Goal: Book appointment/travel/reservation

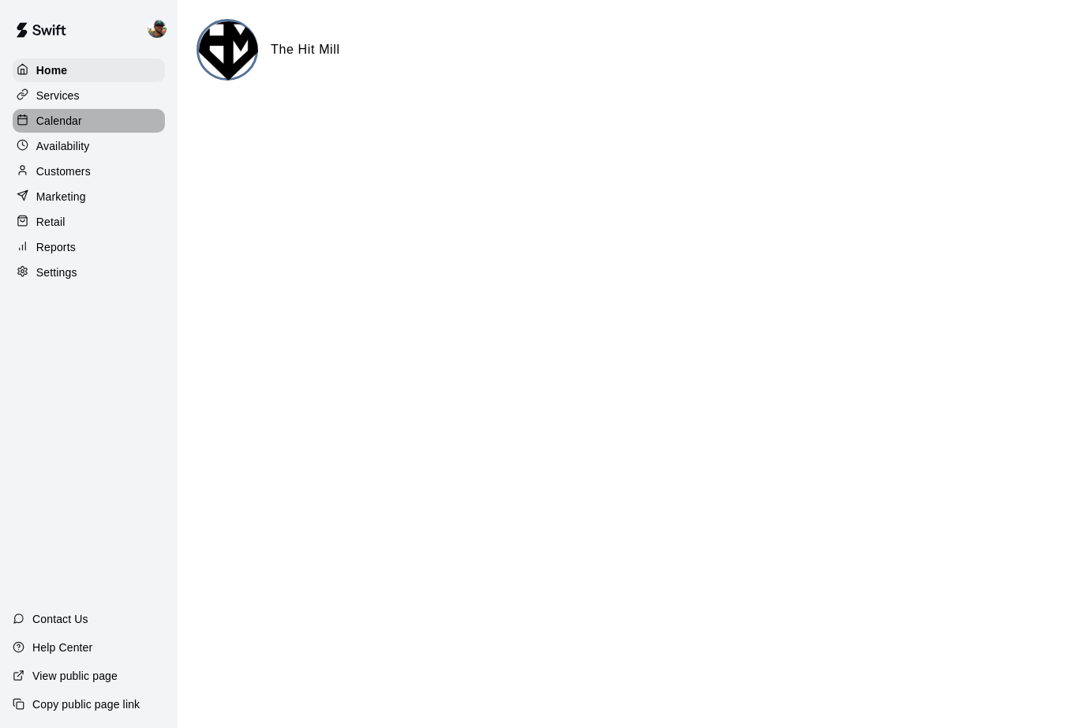
click at [51, 125] on p "Calendar" at bounding box center [59, 121] width 46 height 16
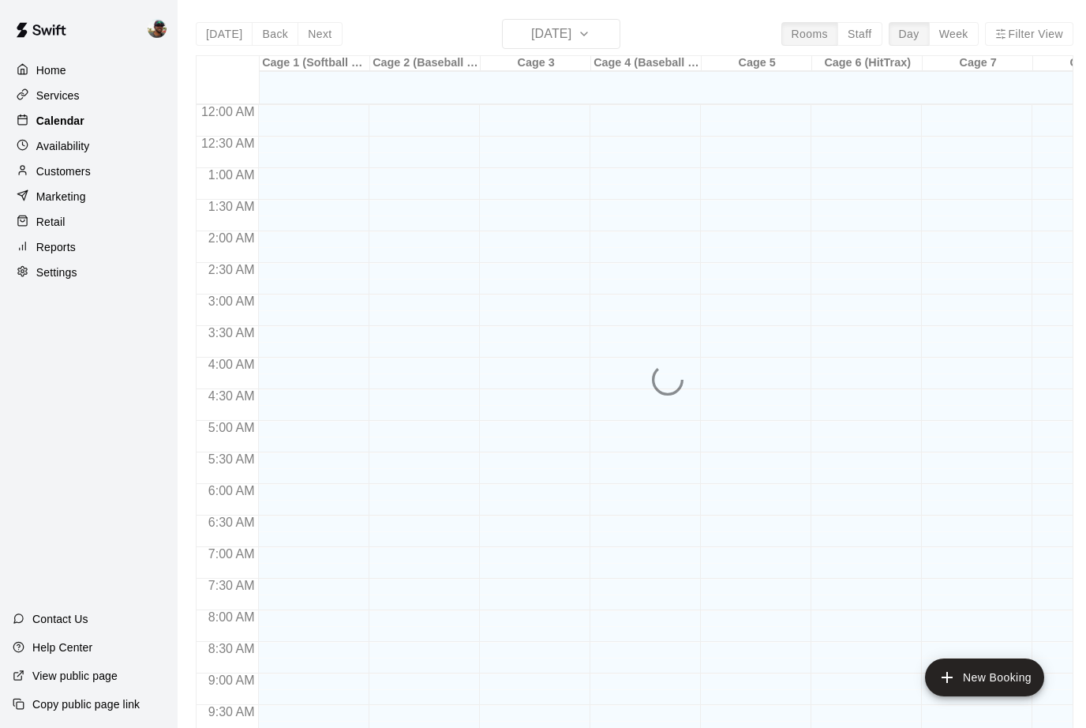
scroll to position [630, 0]
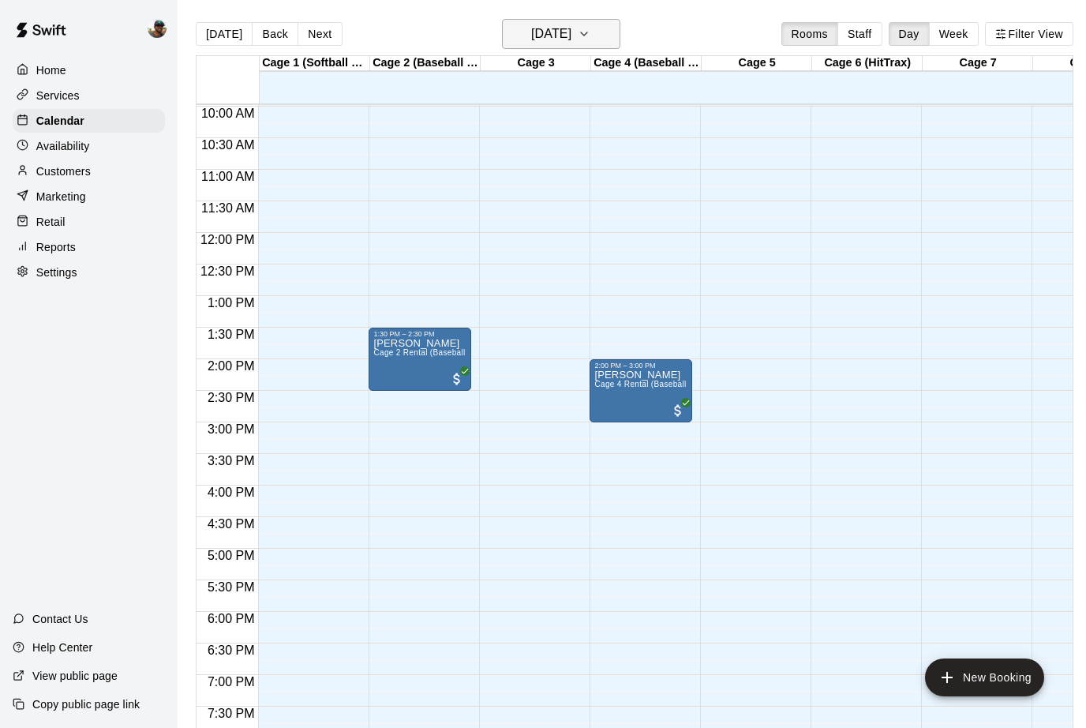
click at [590, 30] on icon "button" at bounding box center [584, 33] width 13 height 19
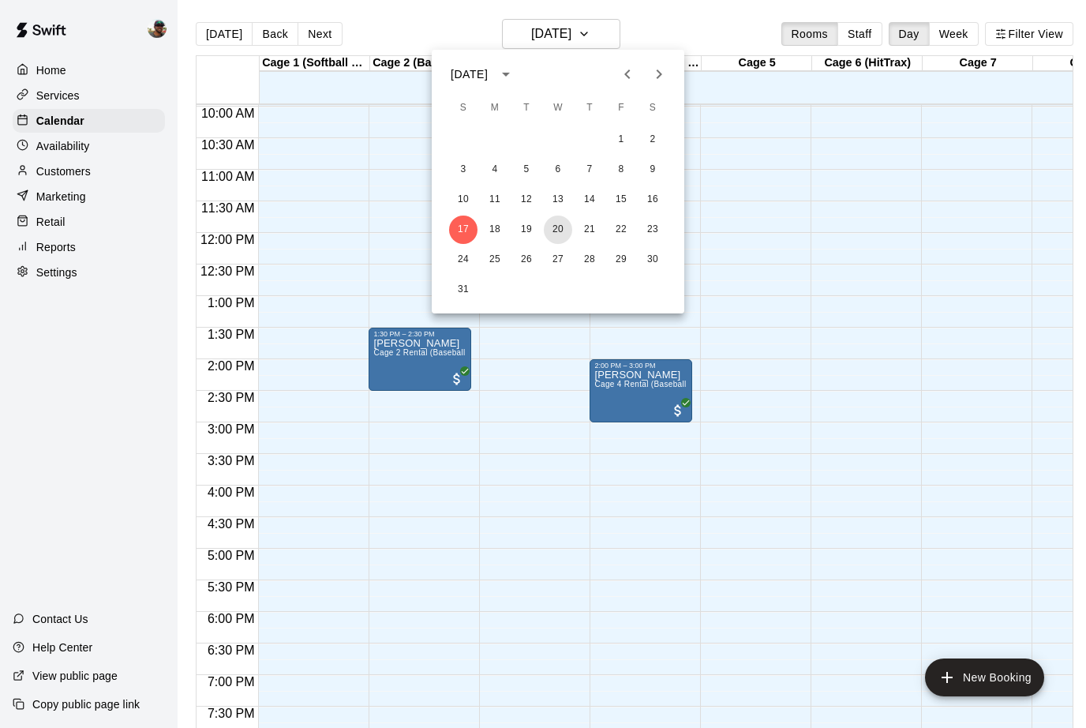
click at [556, 224] on button "20" at bounding box center [558, 229] width 28 height 28
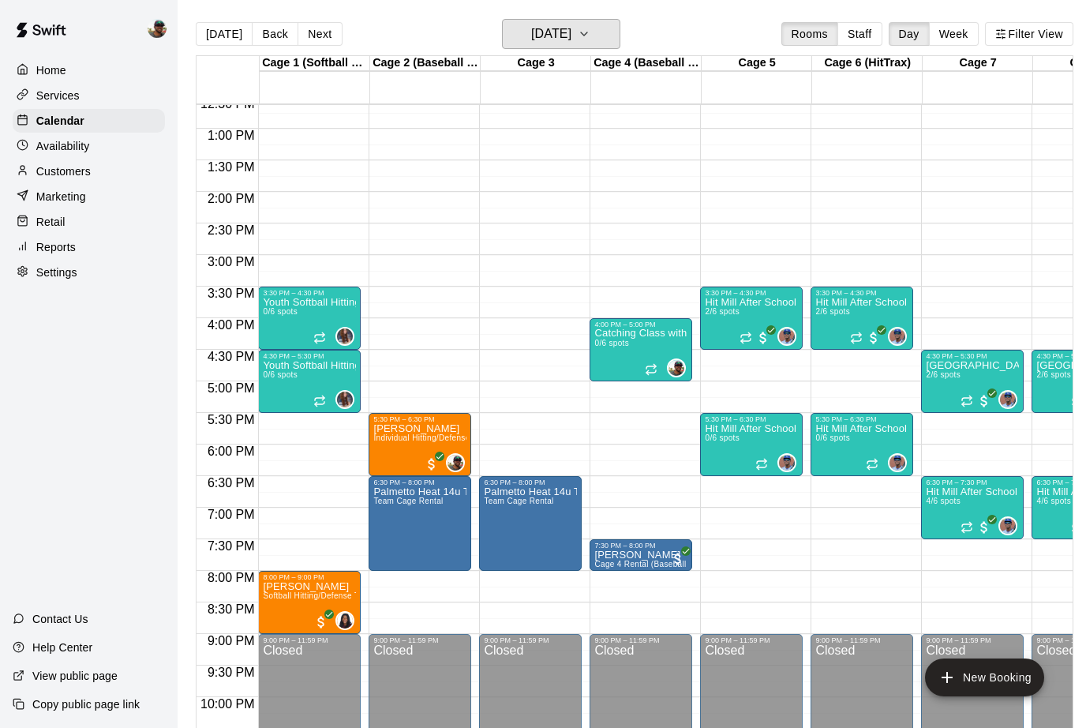
scroll to position [797, 0]
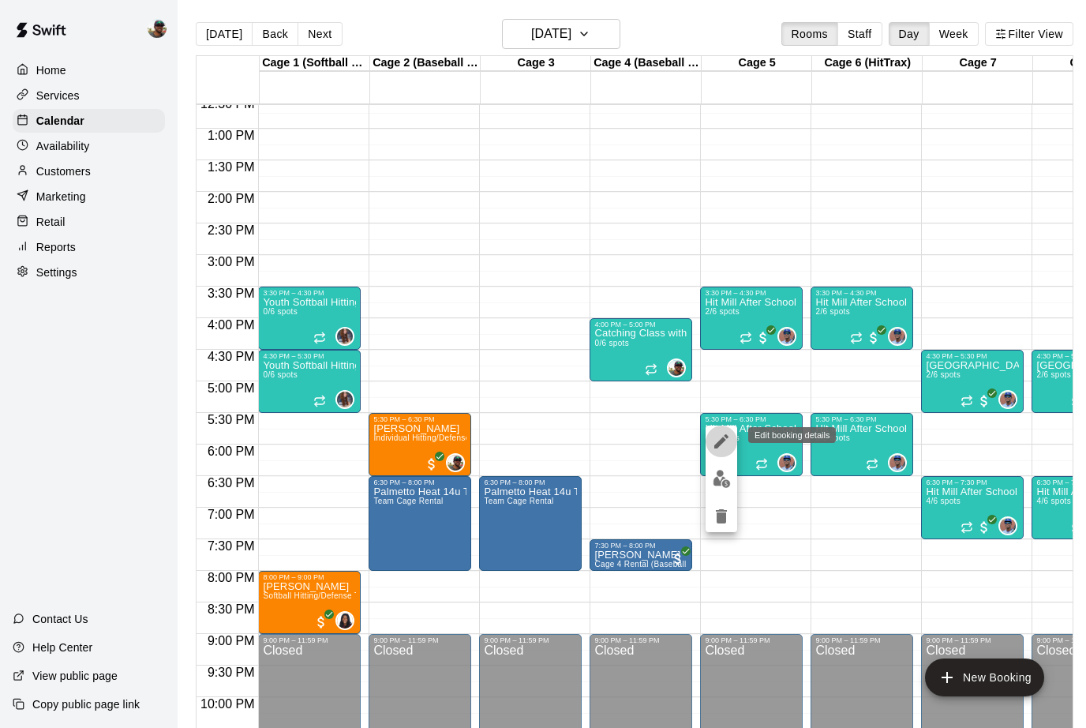
click at [725, 440] on icon "edit" at bounding box center [721, 441] width 19 height 19
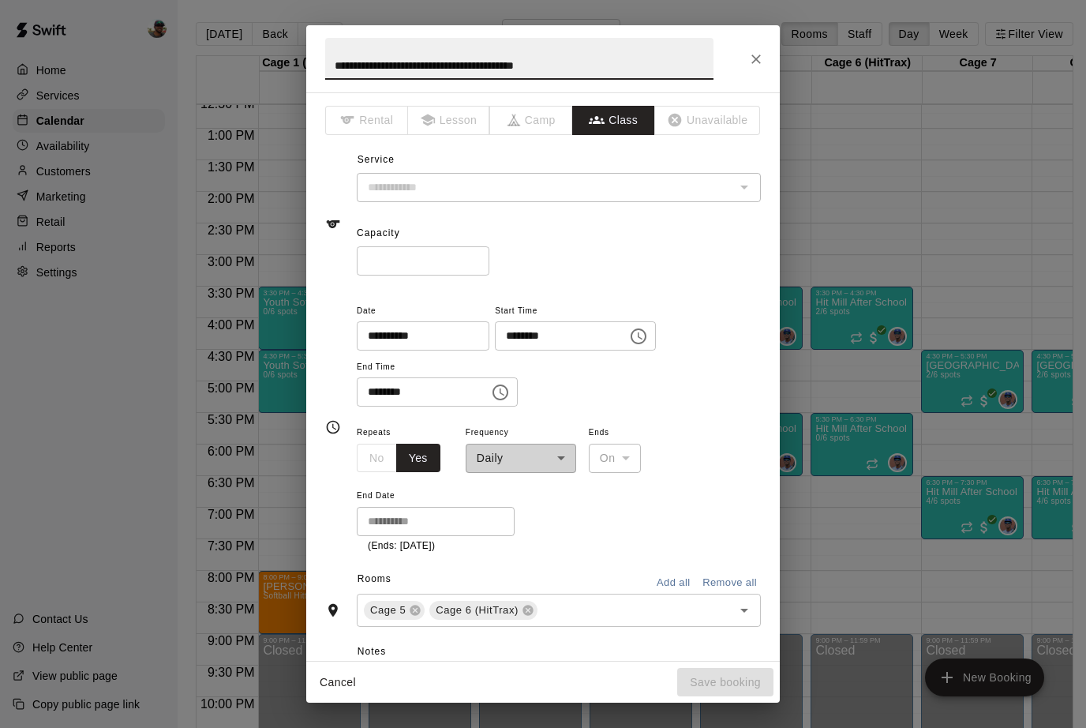
type input "**********"
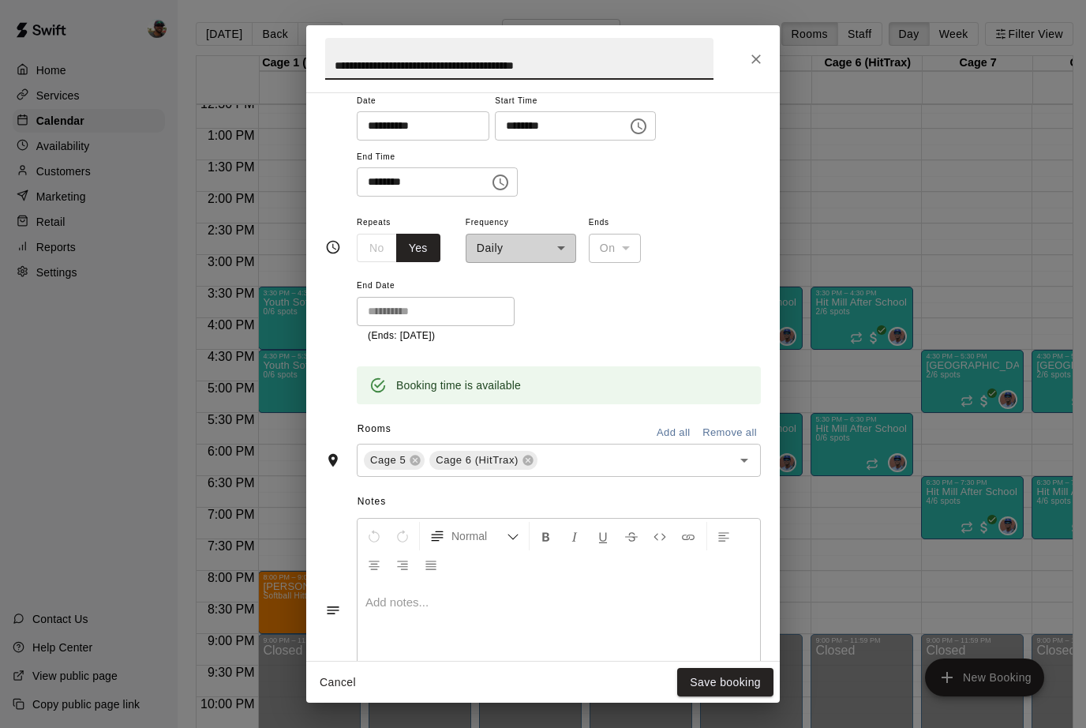
scroll to position [212, 0]
click at [563, 250] on div "**********" at bounding box center [521, 235] width 110 height 51
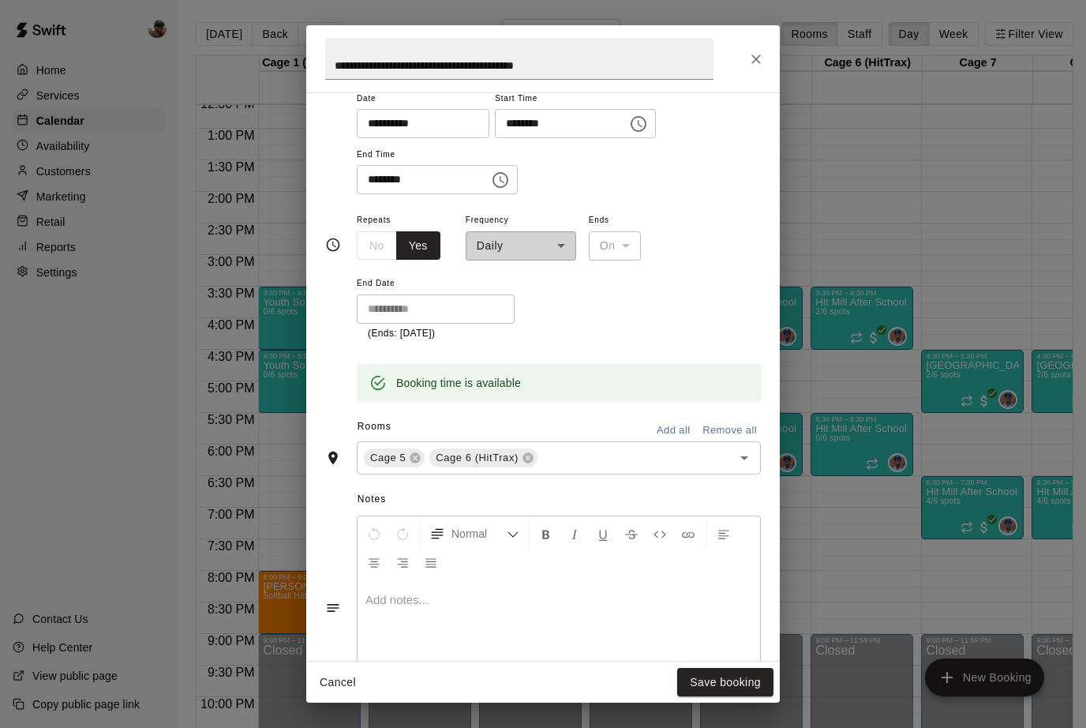
click at [558, 238] on div "**********" at bounding box center [521, 235] width 110 height 51
click at [560, 242] on div "**********" at bounding box center [521, 235] width 110 height 51
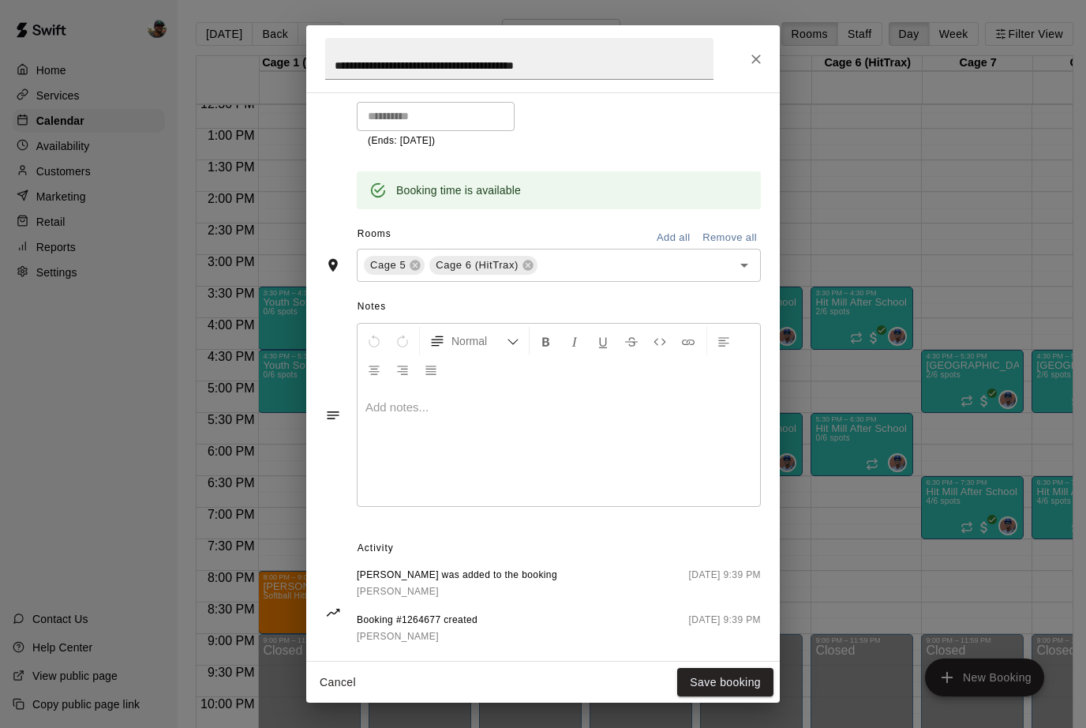
scroll to position [404, 0]
click at [328, 682] on button "Cancel" at bounding box center [338, 682] width 51 height 29
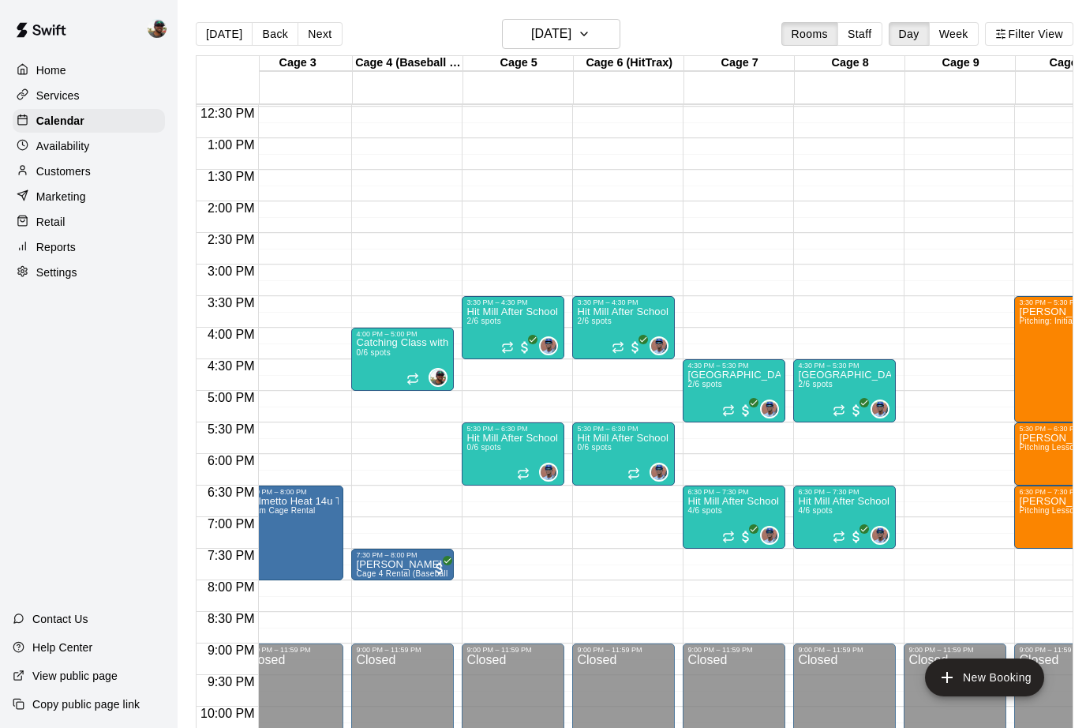
scroll to position [0, 0]
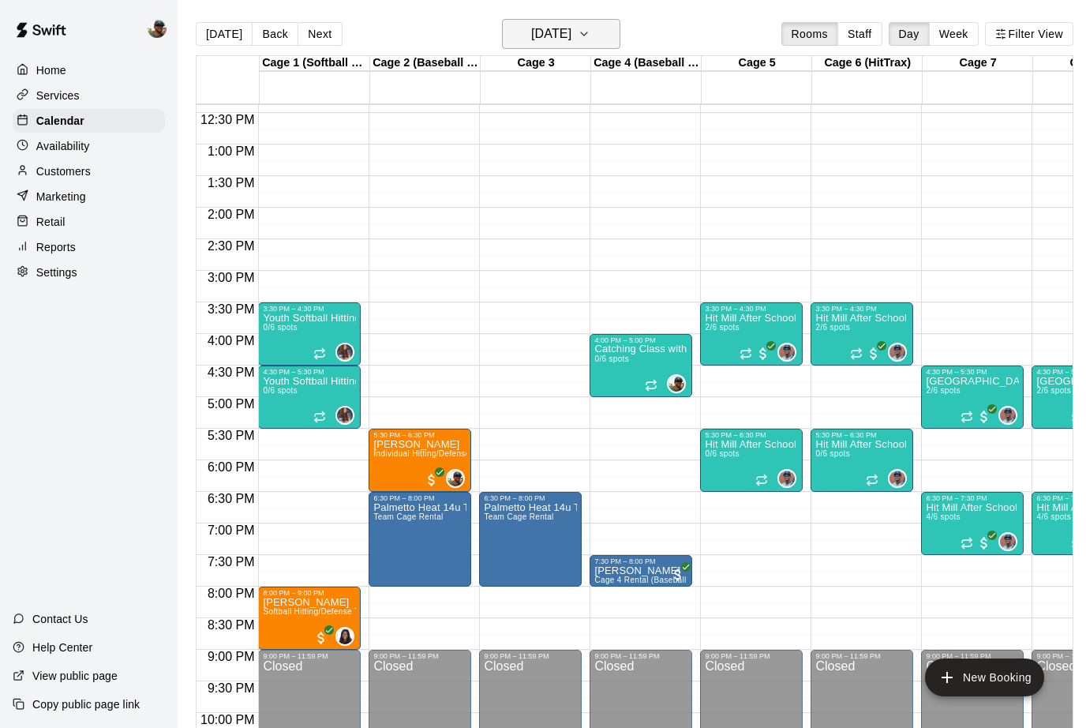
click at [590, 34] on icon "button" at bounding box center [584, 33] width 13 height 19
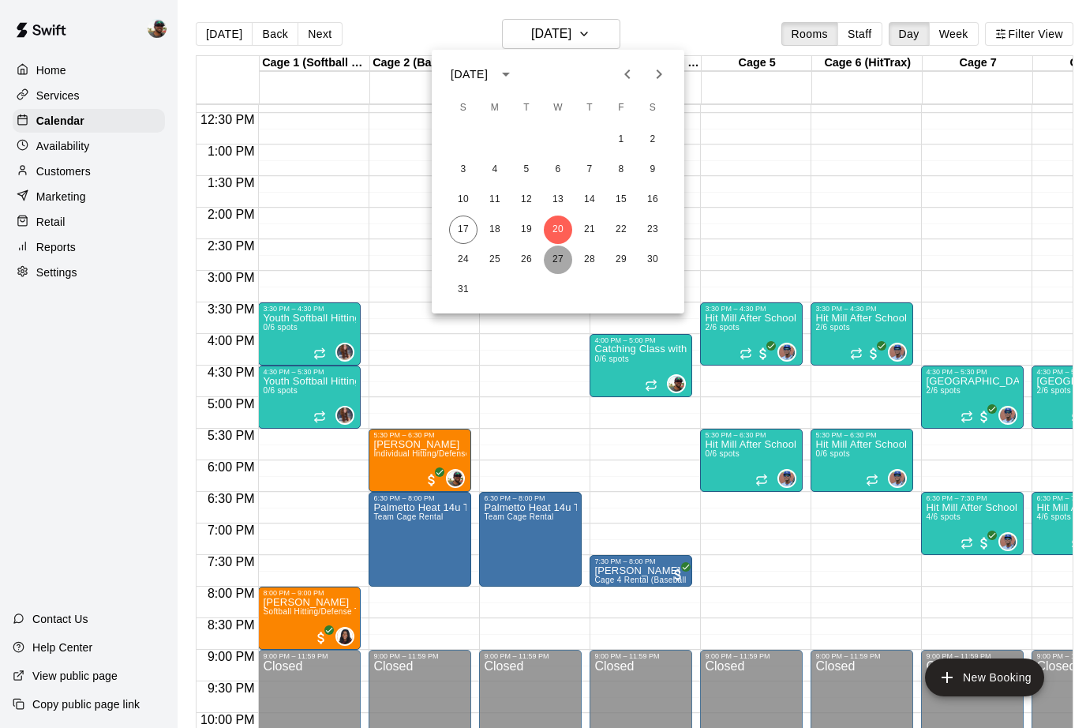
click at [556, 260] on button "27" at bounding box center [558, 259] width 28 height 28
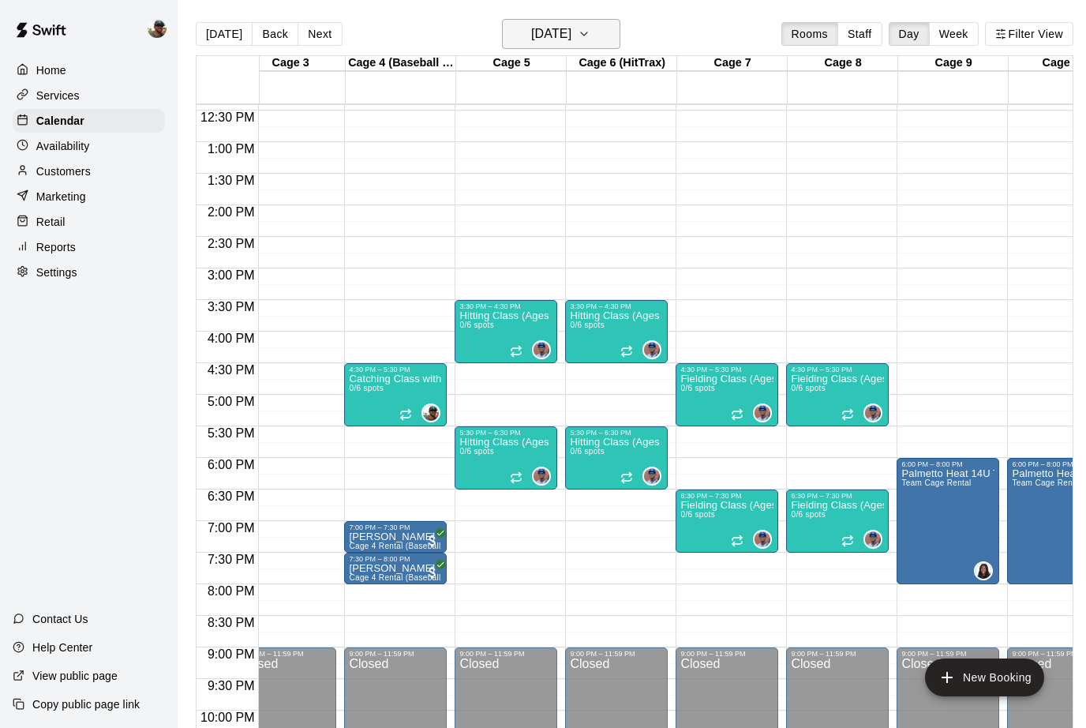
click at [620, 32] on button "[DATE]" at bounding box center [561, 34] width 118 height 30
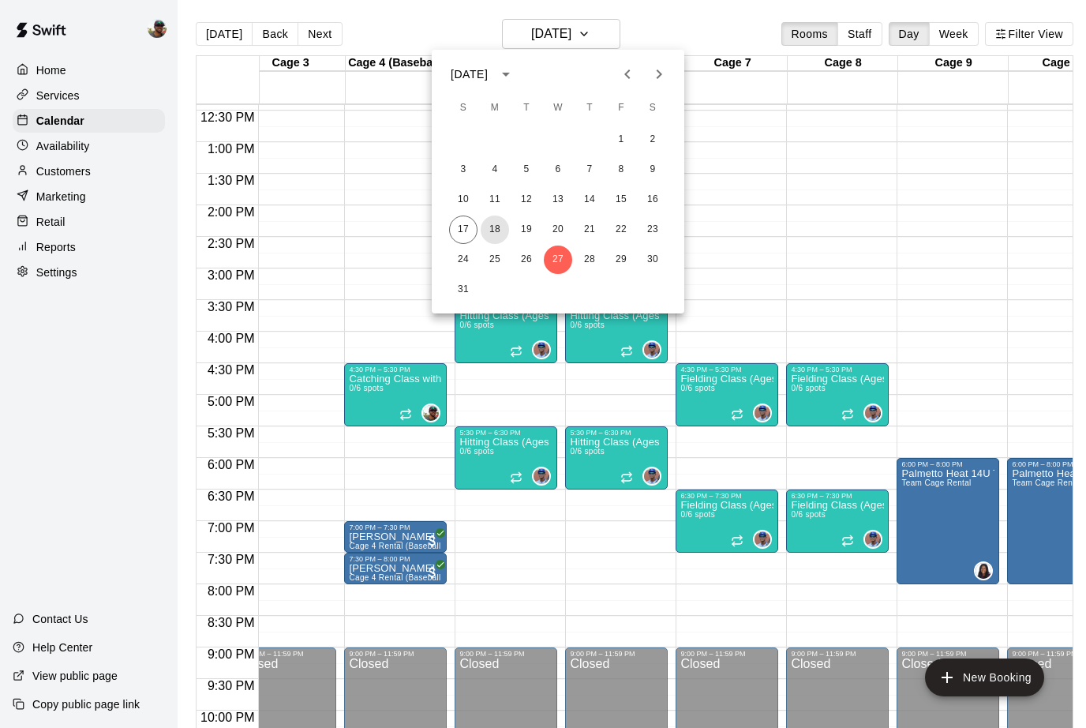
click at [496, 234] on button "18" at bounding box center [495, 229] width 28 height 28
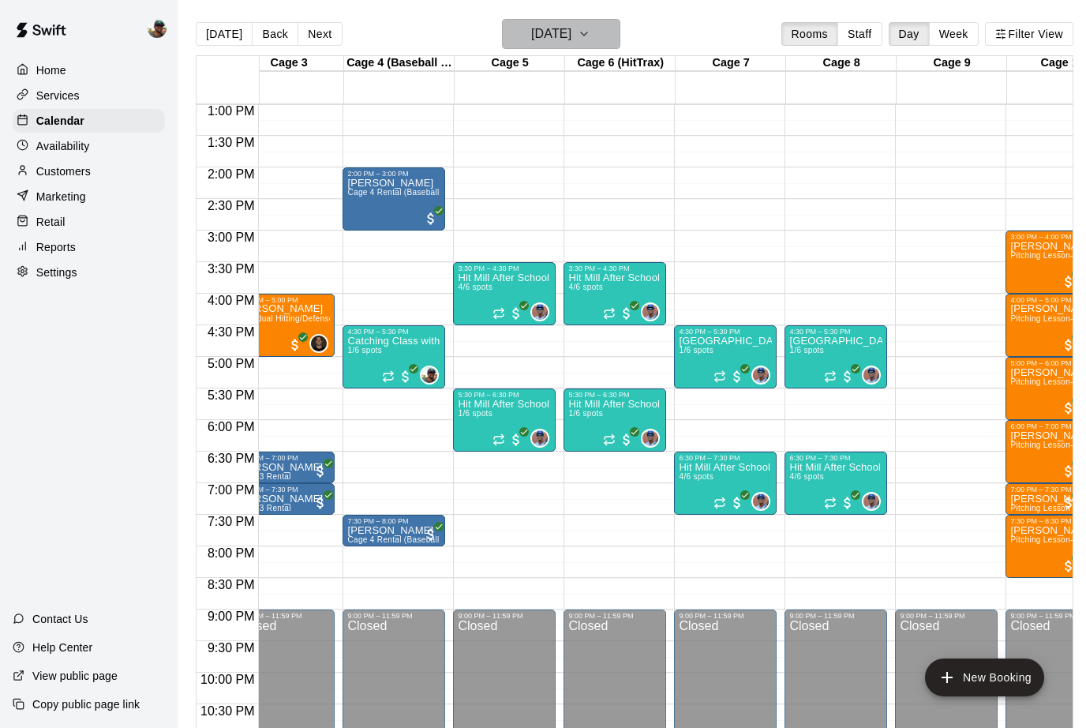
click at [590, 39] on icon "button" at bounding box center [584, 33] width 13 height 19
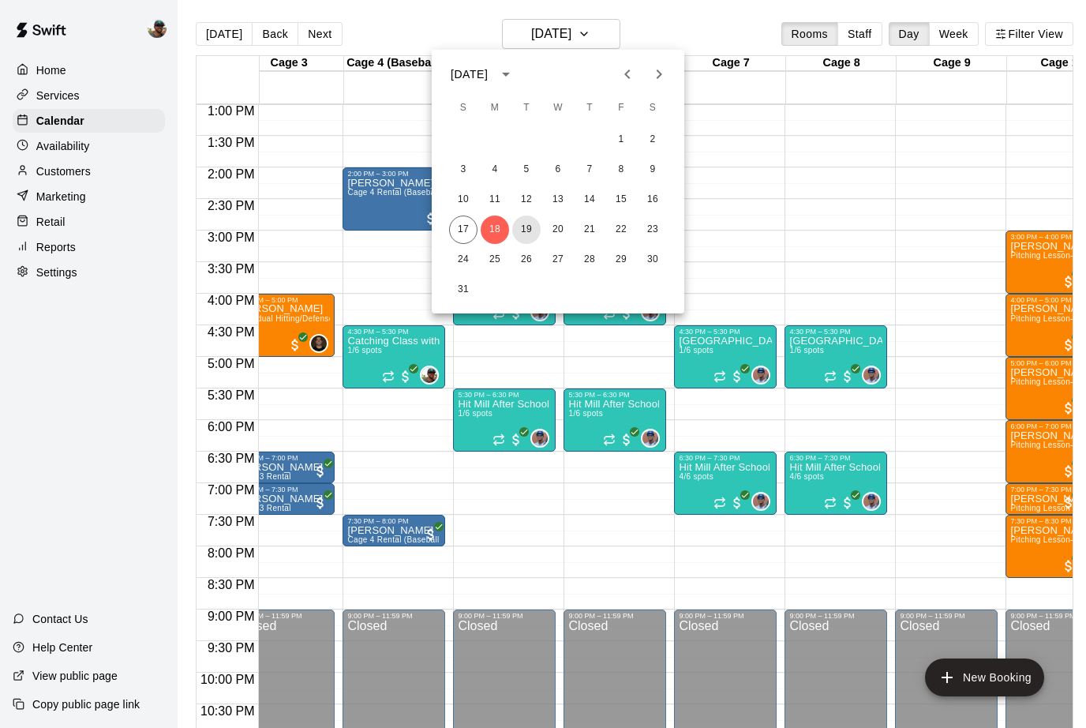
click at [522, 234] on button "19" at bounding box center [526, 229] width 28 height 28
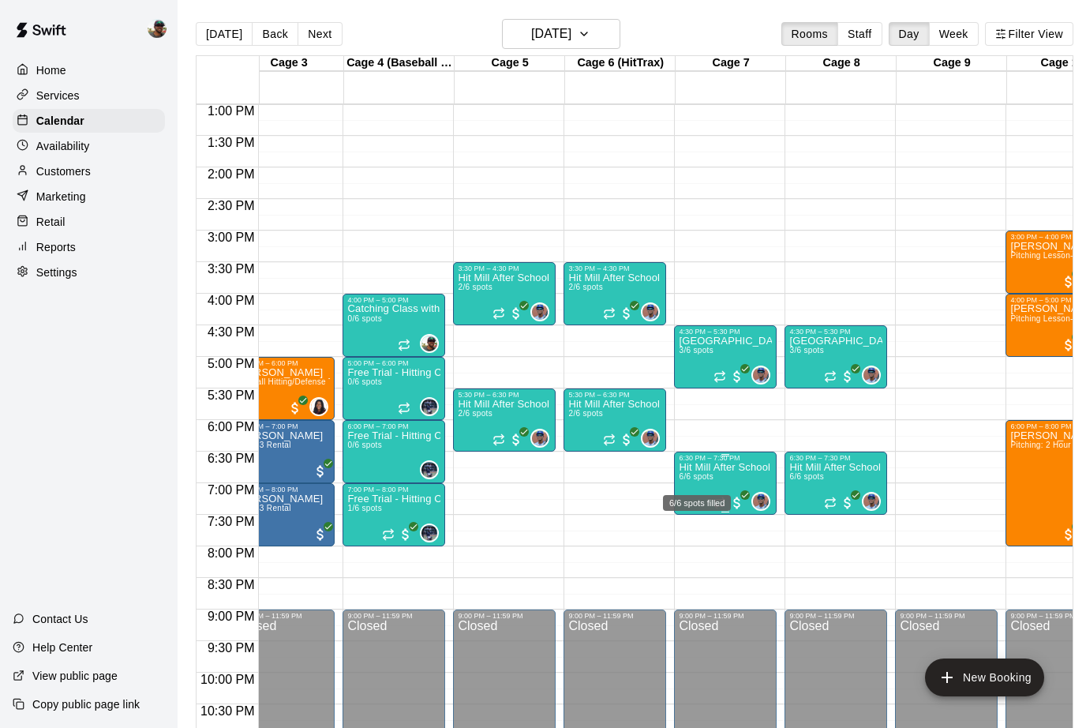
click at [710, 477] on span "6/6 spots" at bounding box center [696, 476] width 35 height 9
click at [695, 526] on img "edit" at bounding box center [696, 527] width 18 height 18
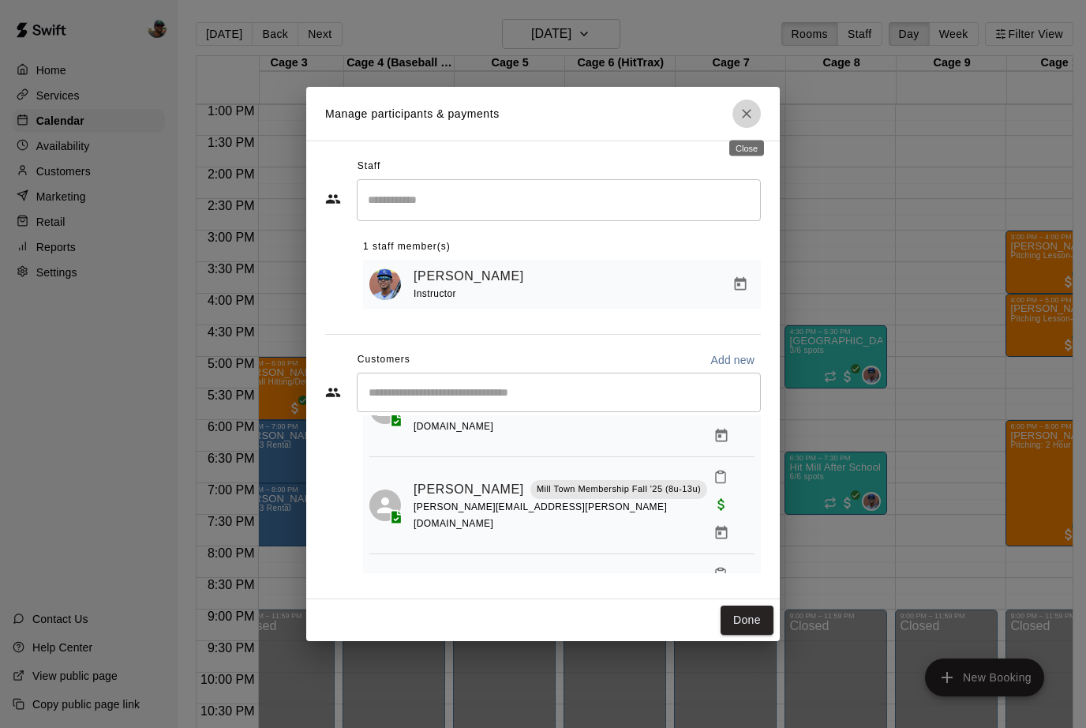
click at [748, 115] on icon "Close" at bounding box center [747, 114] width 16 height 16
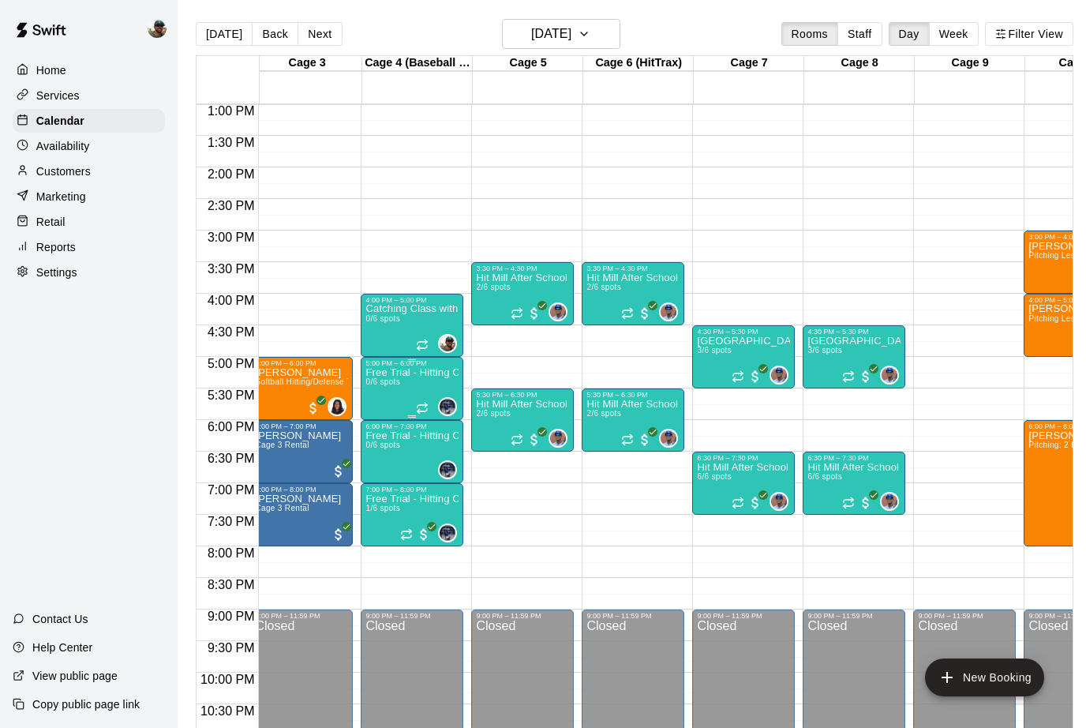
click at [383, 402] on div "Free Trial - Hitting Class with [PERSON_NAME] (8U-10U) 0/6 spots" at bounding box center [411, 731] width 93 height 728
click at [537, 368] on div at bounding box center [543, 364] width 1086 height 728
click at [590, 37] on icon "button" at bounding box center [584, 33] width 13 height 19
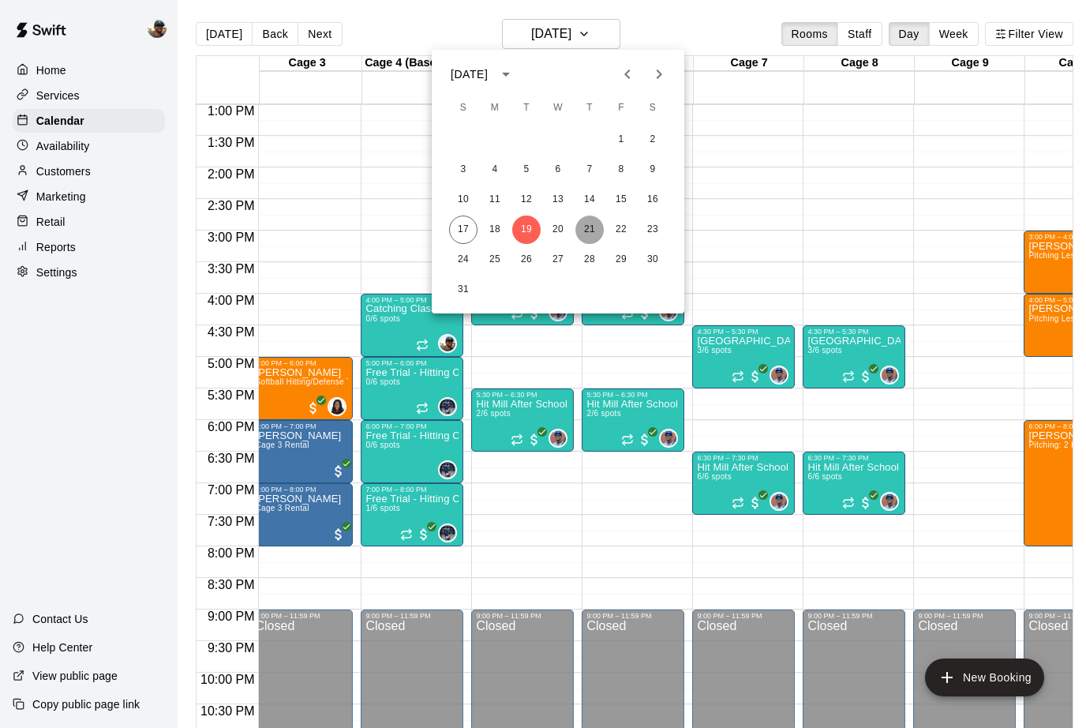
click at [598, 229] on button "21" at bounding box center [589, 229] width 28 height 28
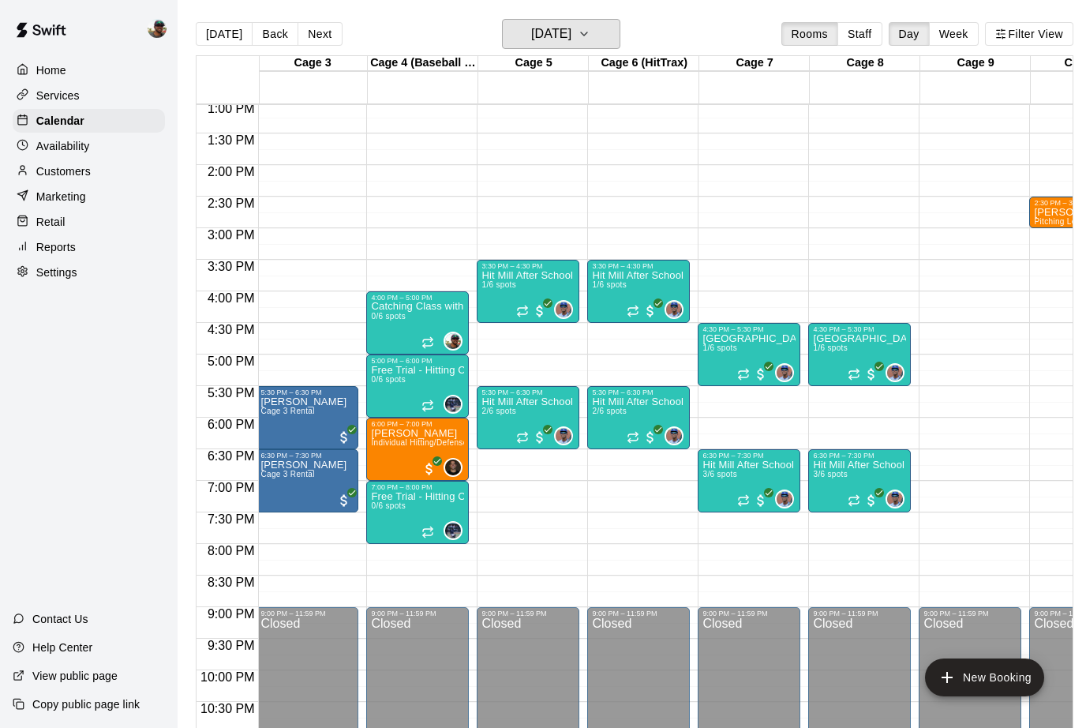
scroll to position [823, 220]
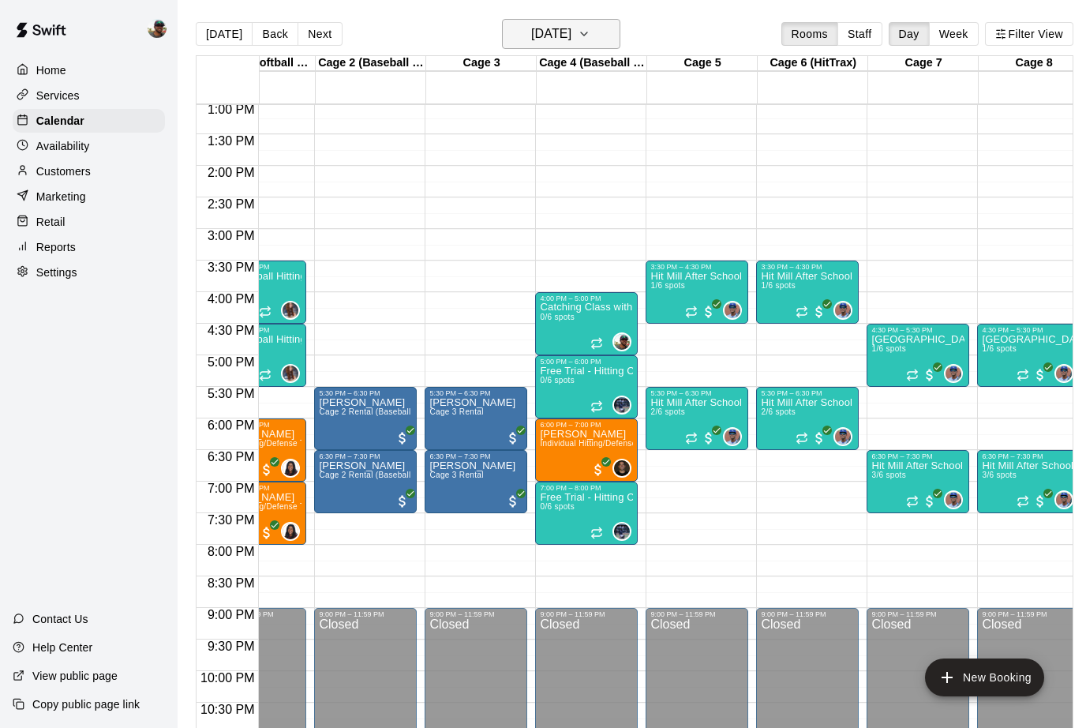
click at [590, 37] on icon "button" at bounding box center [584, 33] width 13 height 19
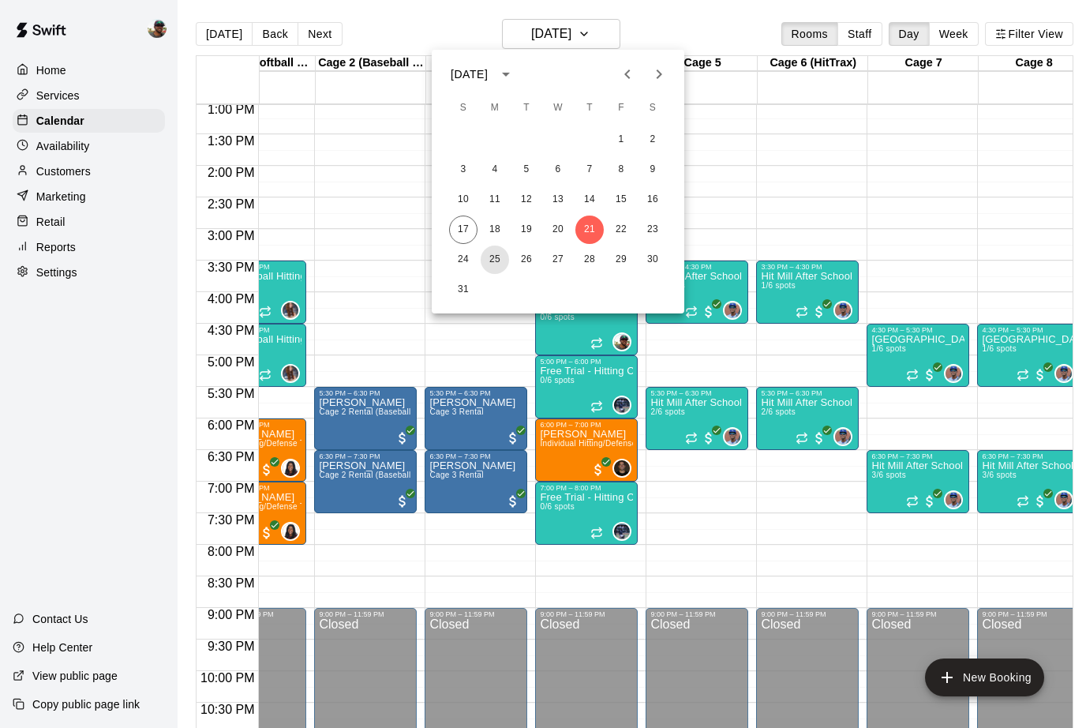
click at [497, 261] on button "25" at bounding box center [495, 259] width 28 height 28
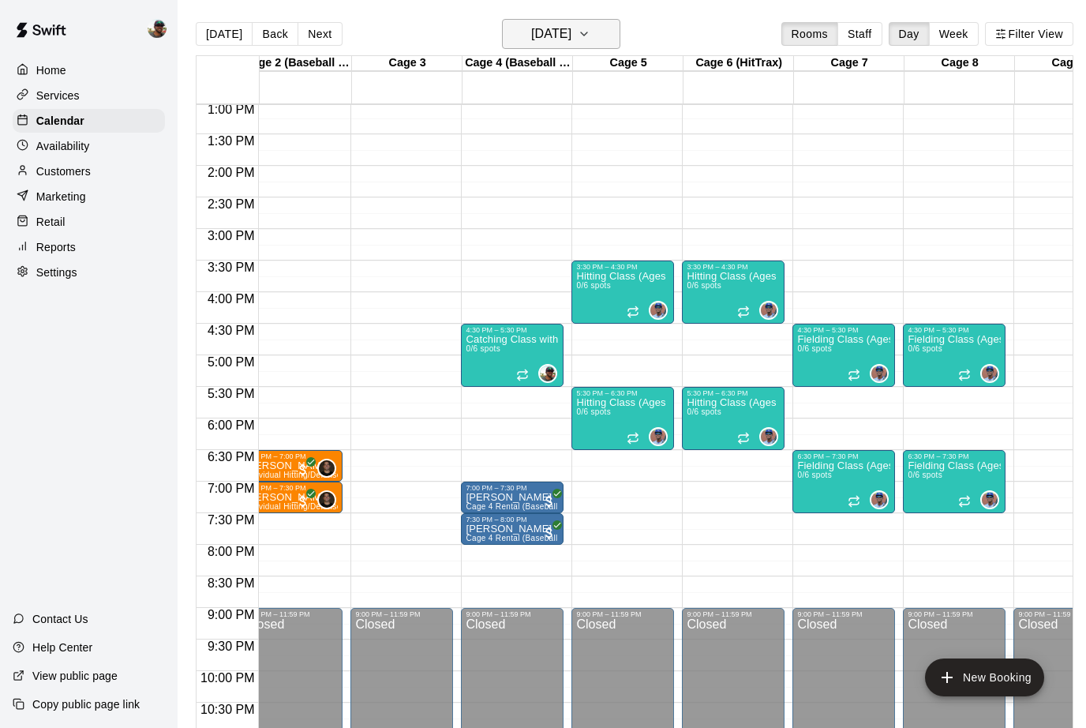
click at [590, 27] on icon "button" at bounding box center [584, 33] width 13 height 19
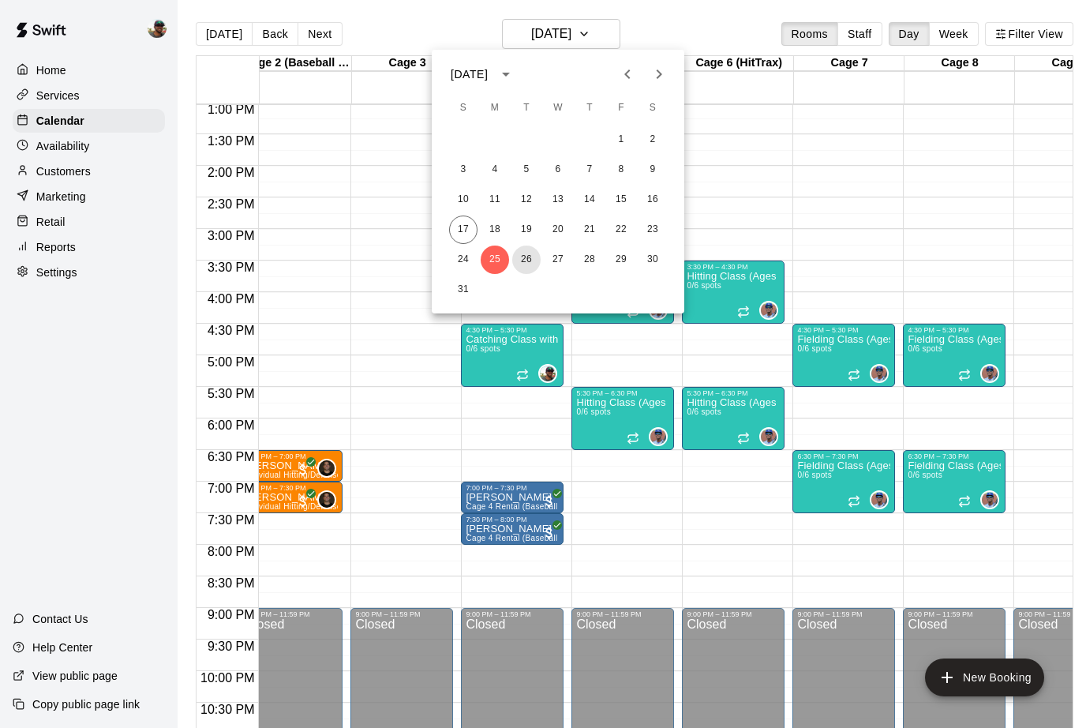
click at [520, 258] on button "26" at bounding box center [526, 259] width 28 height 28
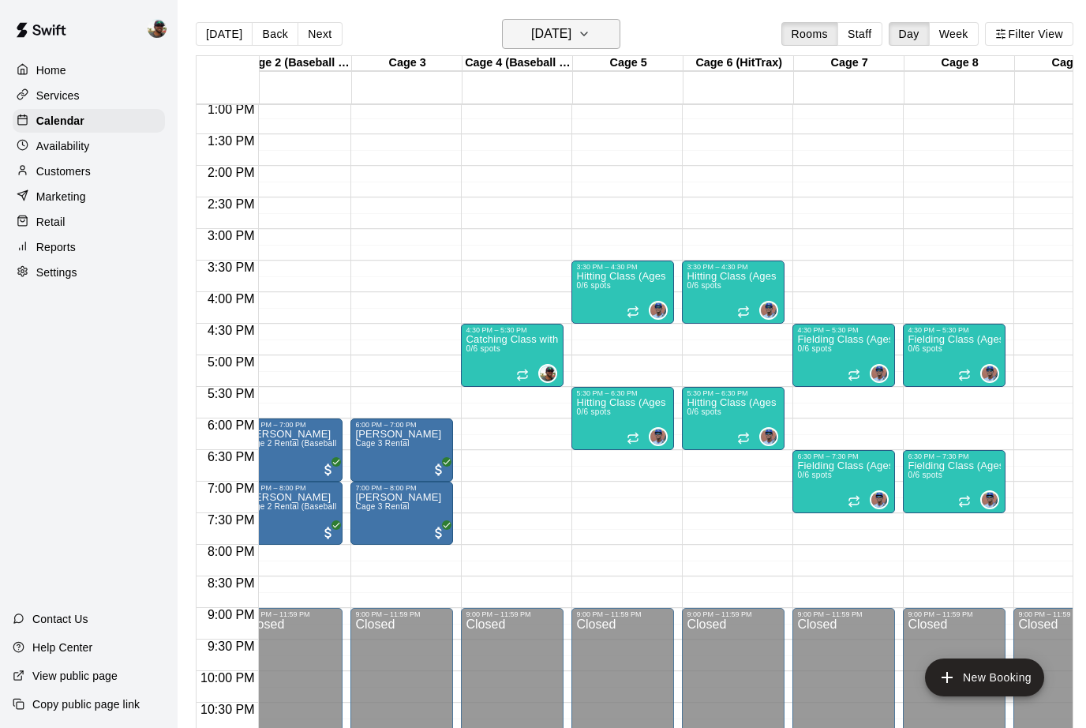
click at [590, 30] on icon "button" at bounding box center [584, 33] width 13 height 19
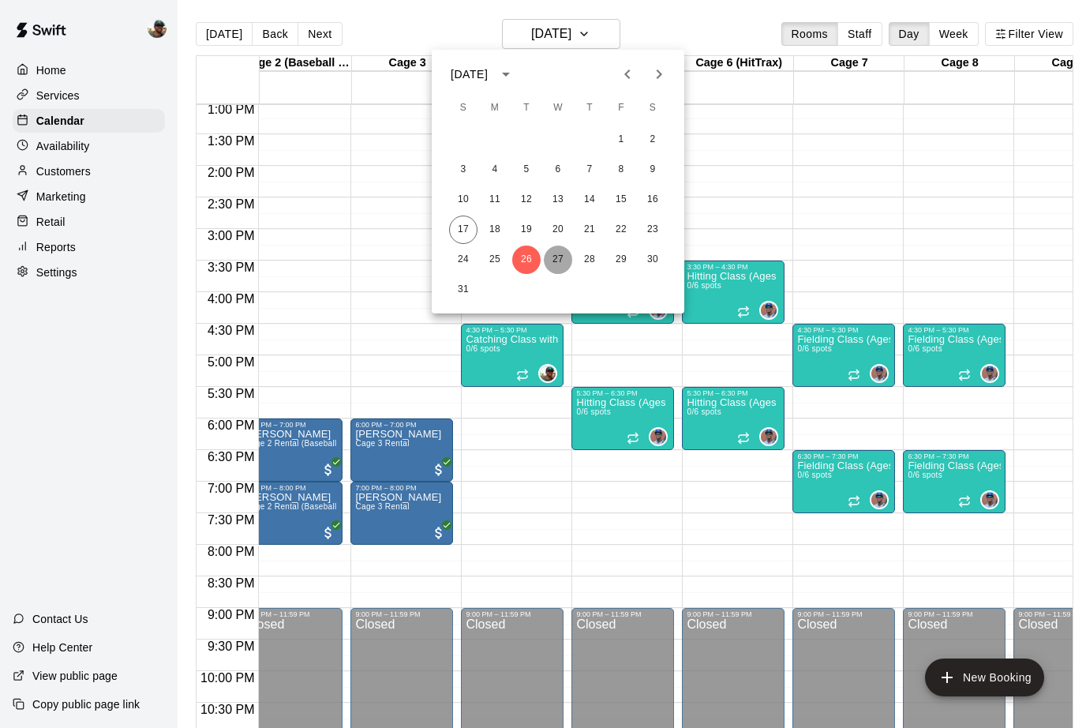
click at [557, 255] on button "27" at bounding box center [558, 259] width 28 height 28
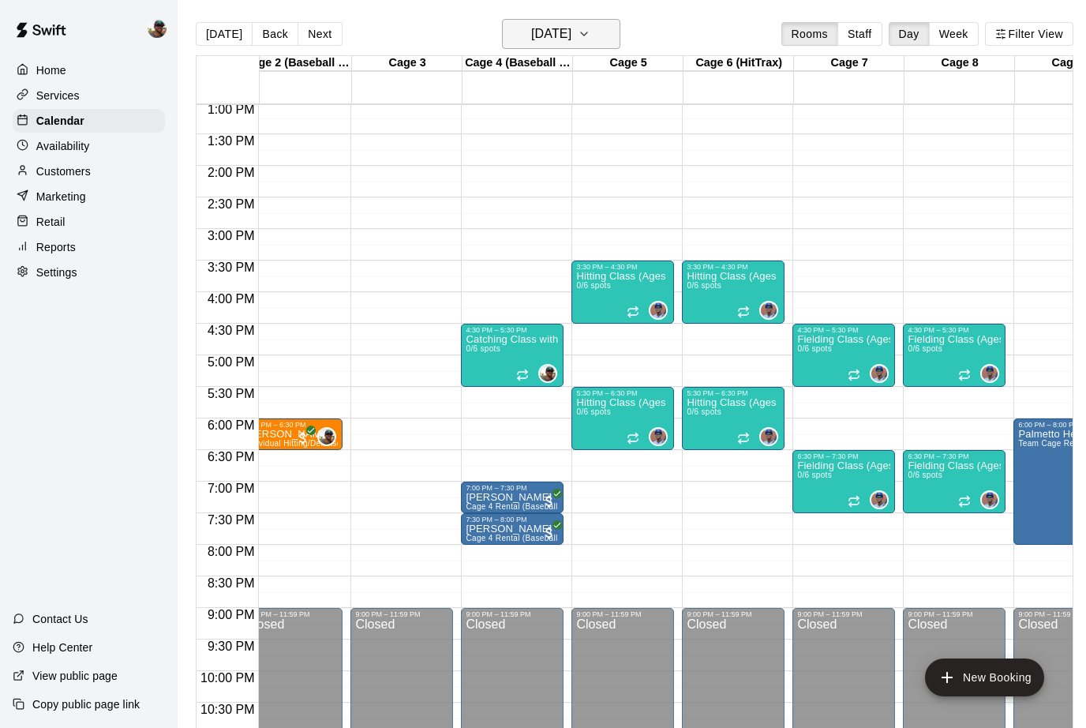
click at [590, 37] on icon "button" at bounding box center [584, 33] width 13 height 19
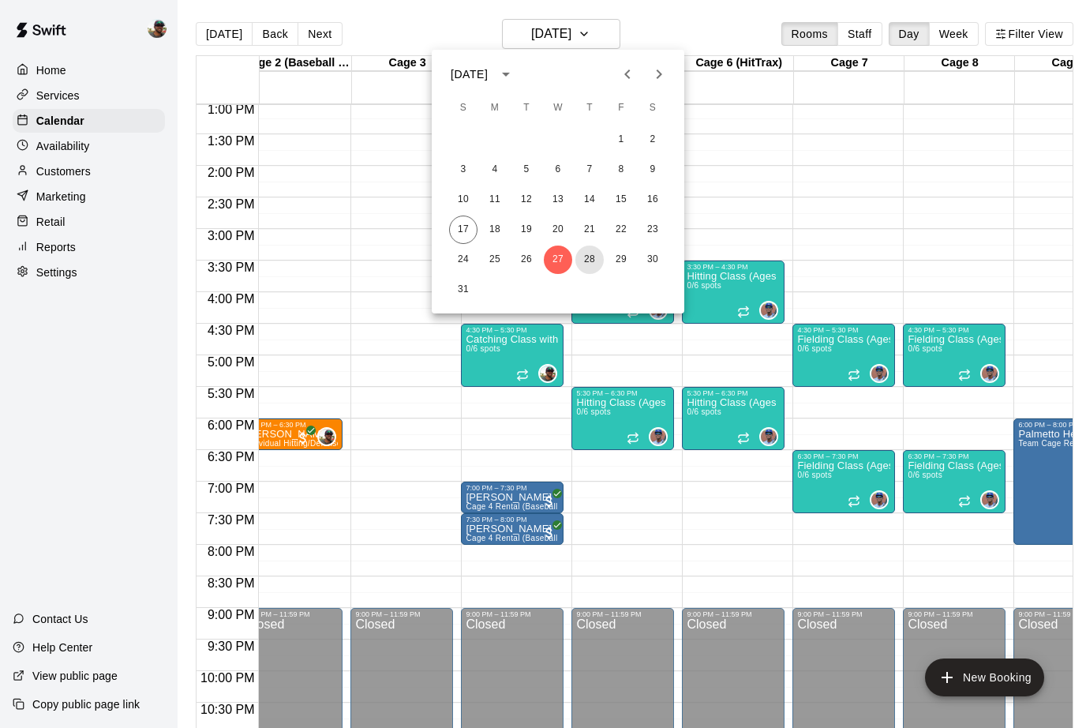
click at [590, 264] on button "28" at bounding box center [589, 259] width 28 height 28
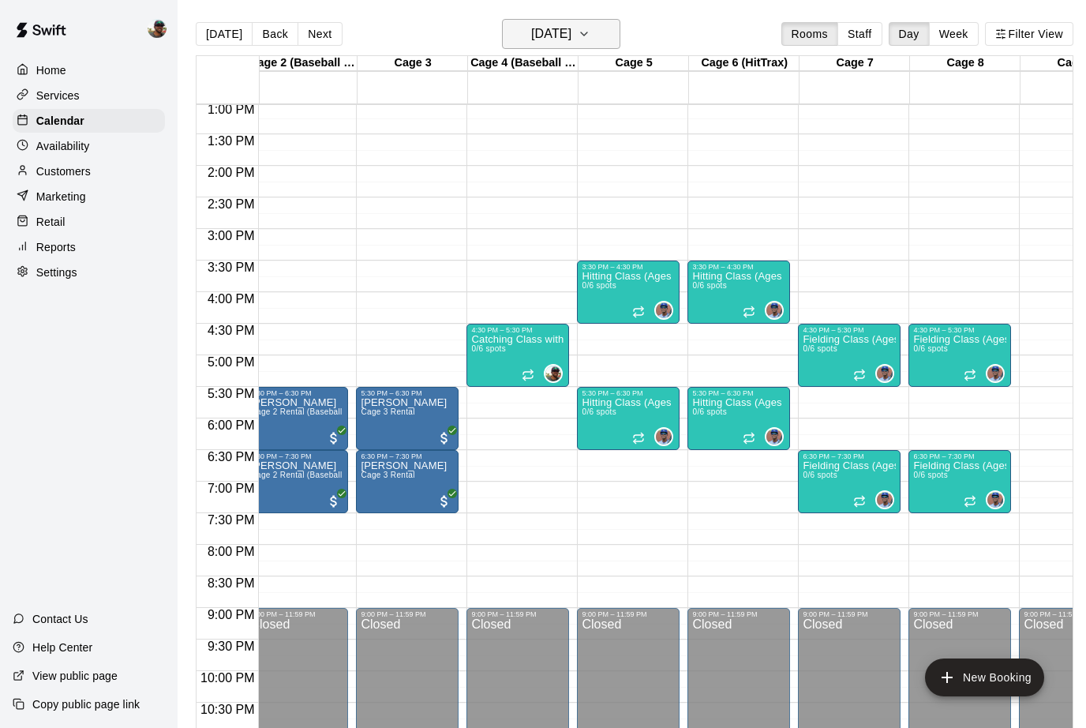
click at [590, 33] on icon "button" at bounding box center [584, 33] width 13 height 19
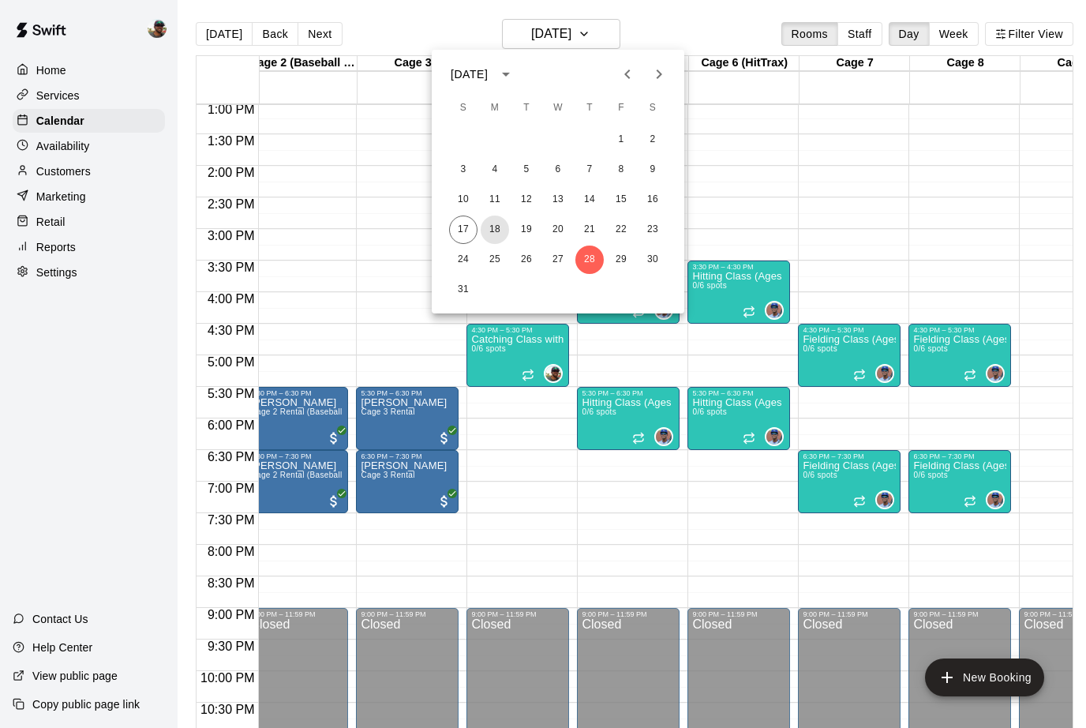
click at [496, 230] on button "18" at bounding box center [495, 229] width 28 height 28
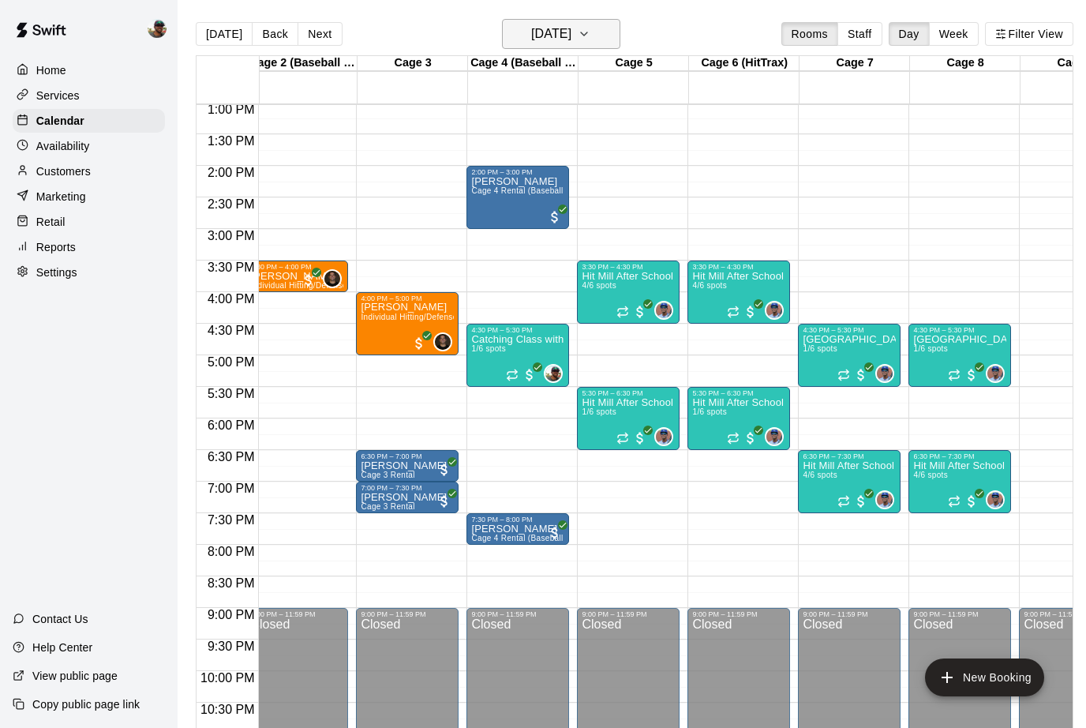
click at [590, 27] on icon "button" at bounding box center [584, 33] width 13 height 19
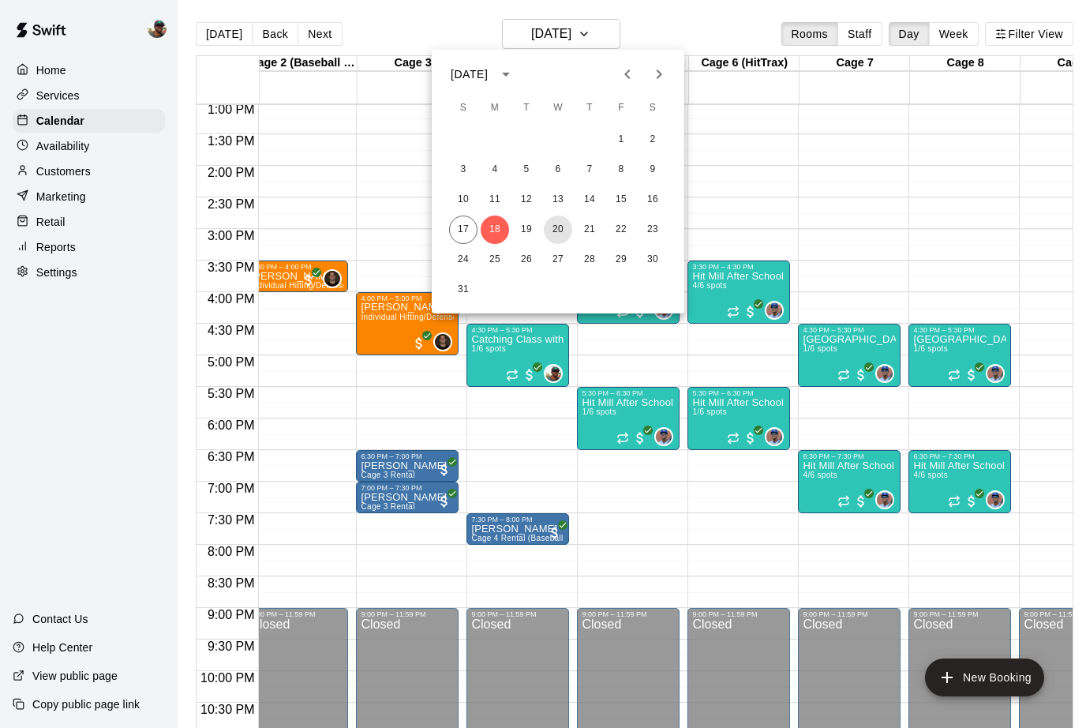
click at [548, 226] on button "20" at bounding box center [558, 229] width 28 height 28
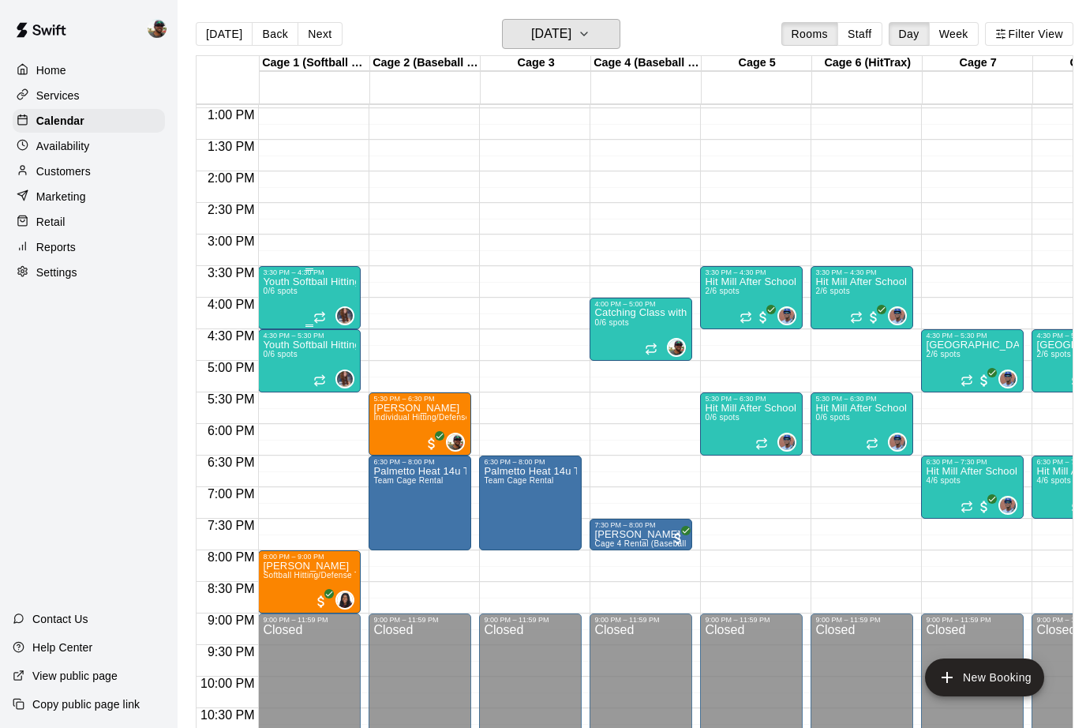
scroll to position [818, 0]
click at [590, 31] on icon "button" at bounding box center [584, 33] width 13 height 19
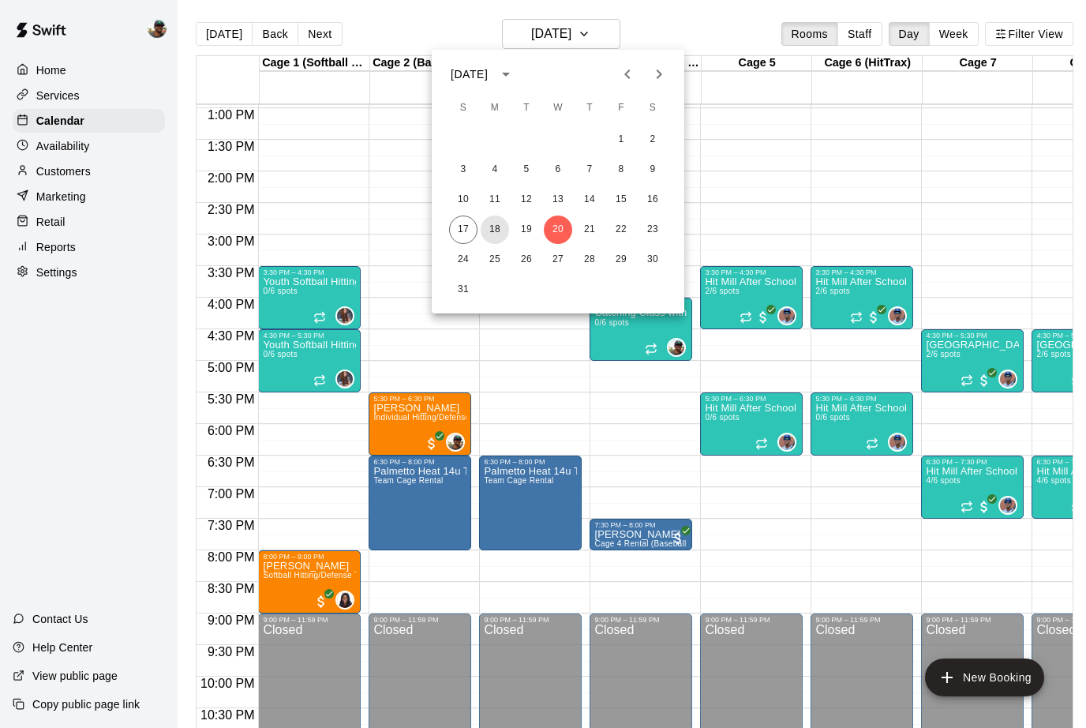
click at [499, 226] on button "18" at bounding box center [495, 229] width 28 height 28
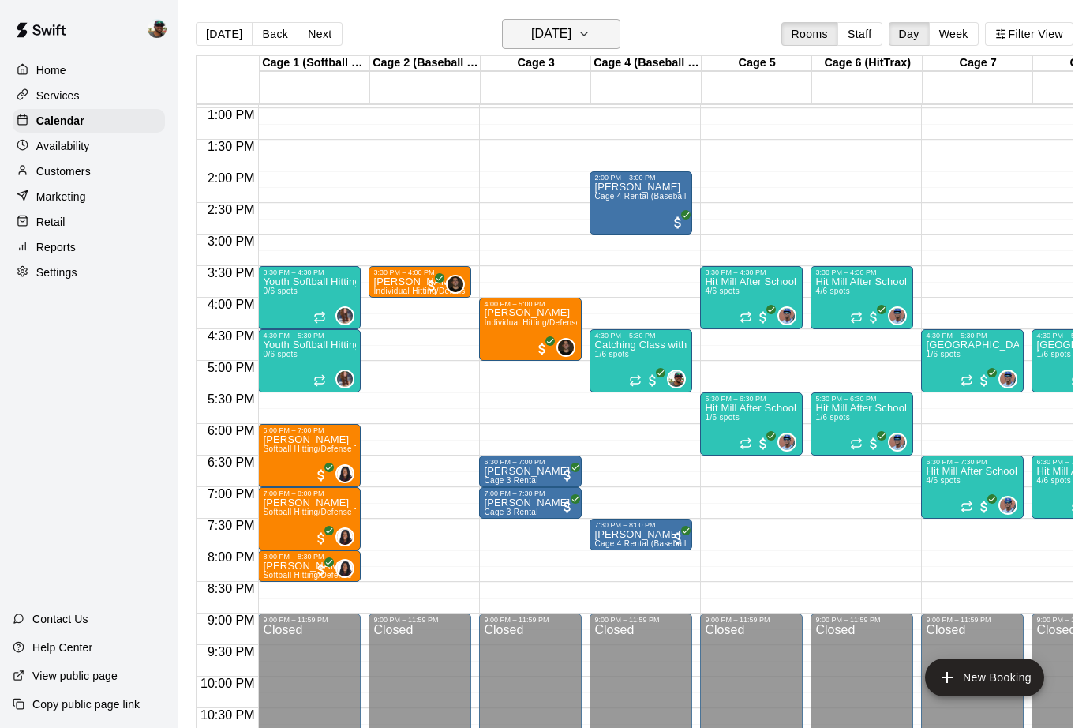
click at [590, 36] on icon "button" at bounding box center [584, 33] width 13 height 19
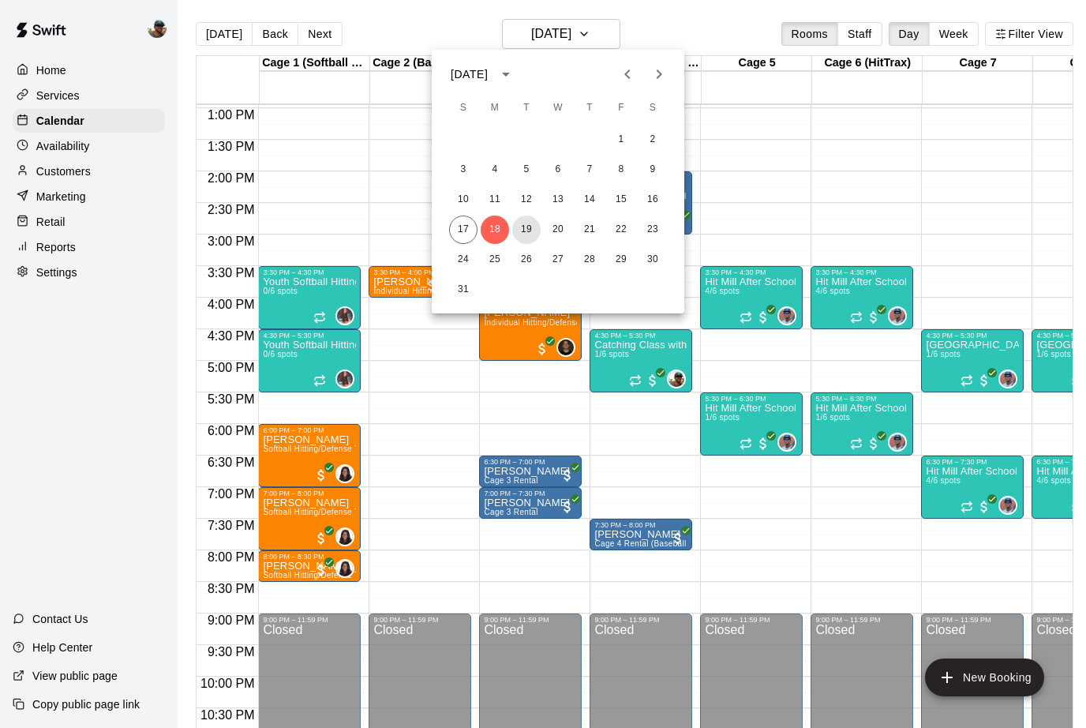
click at [522, 232] on button "19" at bounding box center [526, 229] width 28 height 28
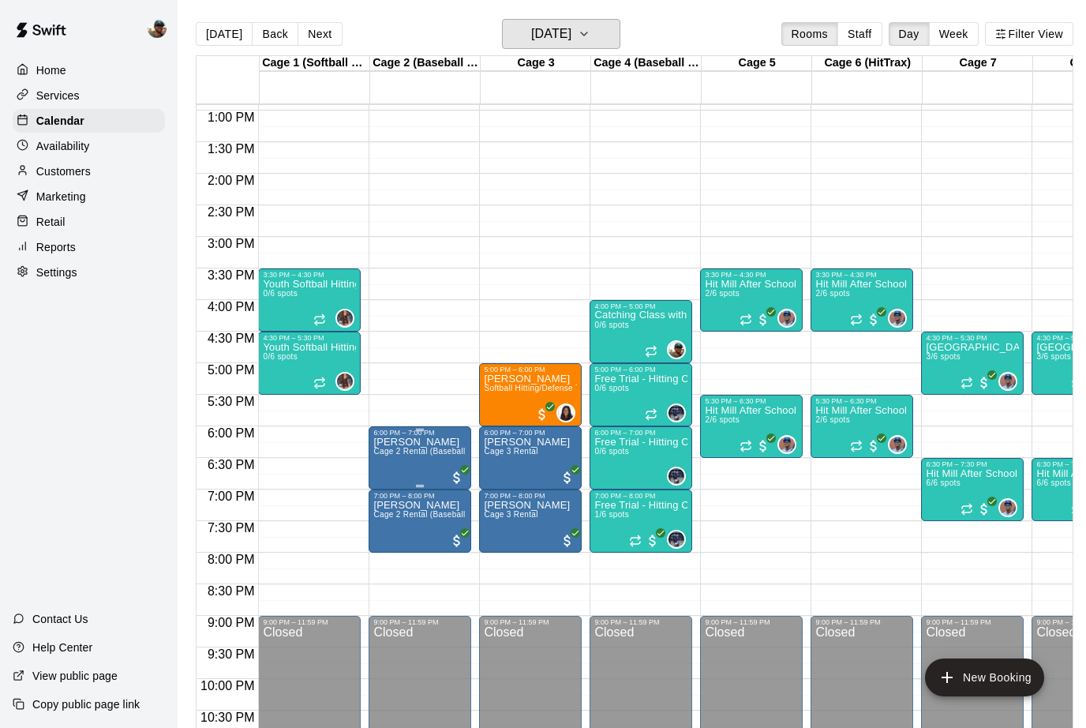
scroll to position [815, 0]
